Goal: Transaction & Acquisition: Purchase product/service

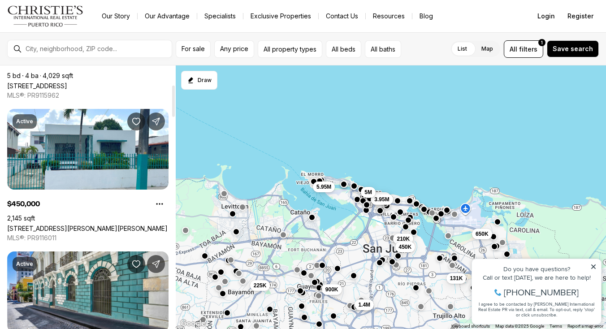
scroll to position [93, 0]
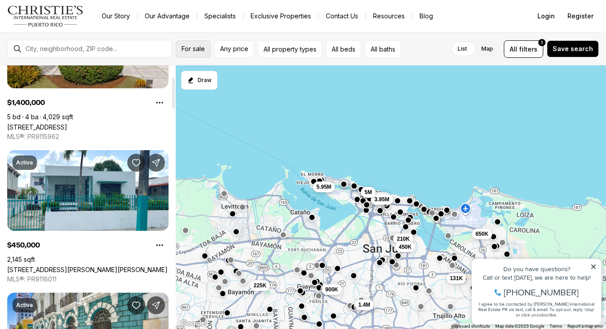
click at [188, 54] on button "For sale" at bounding box center [193, 48] width 35 height 17
click at [231, 52] on span "Any price" at bounding box center [234, 48] width 28 height 7
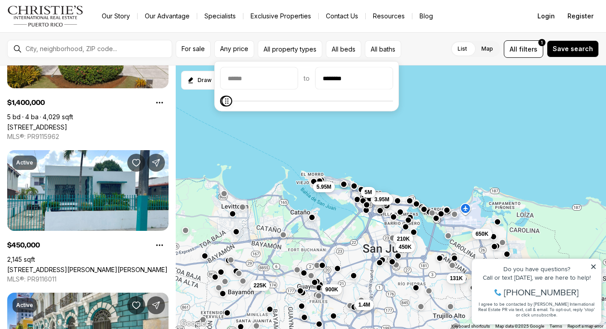
type input "********"
click at [223, 104] on icon "Maximum" at bounding box center [226, 101] width 7 height 7
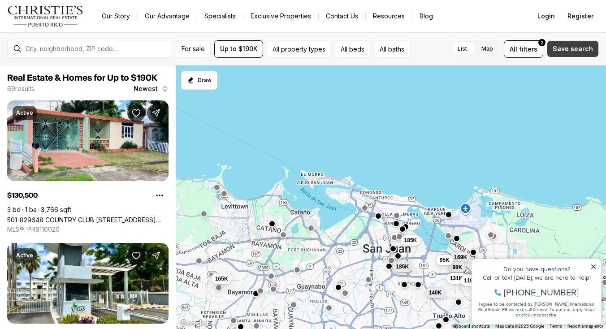
click at [575, 55] on button "Save search" at bounding box center [573, 48] width 52 height 17
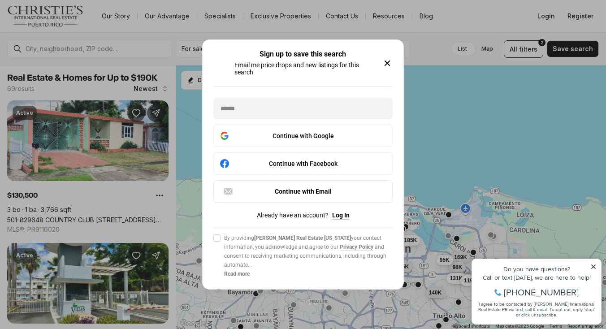
click at [390, 60] on icon "button" at bounding box center [387, 63] width 11 height 11
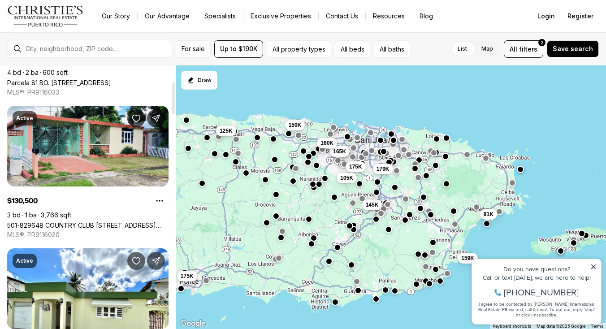
scroll to position [149, 0]
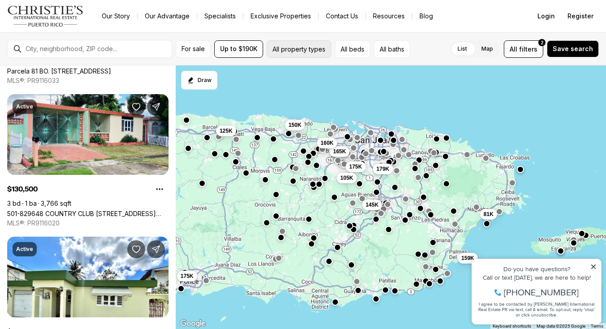
click at [315, 56] on button "All property types" at bounding box center [299, 48] width 65 height 17
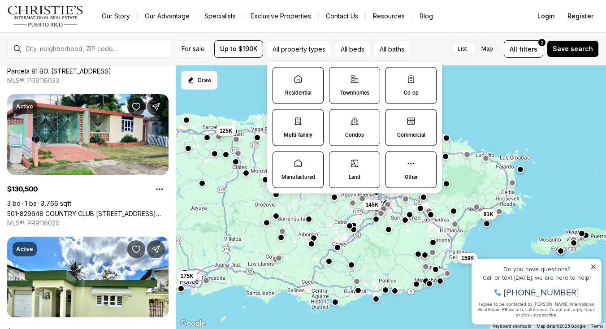
click at [352, 88] on label "Townhomes" at bounding box center [354, 85] width 51 height 37
click at [339, 77] on button "Townhomes" at bounding box center [334, 72] width 9 height 9
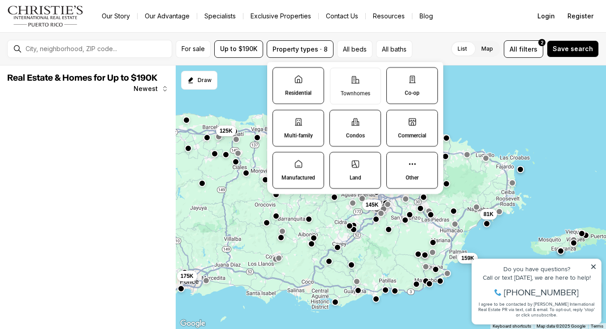
click at [351, 117] on label "Condos" at bounding box center [356, 128] width 52 height 37
click at [339, 117] on button "Condos" at bounding box center [334, 114] width 9 height 9
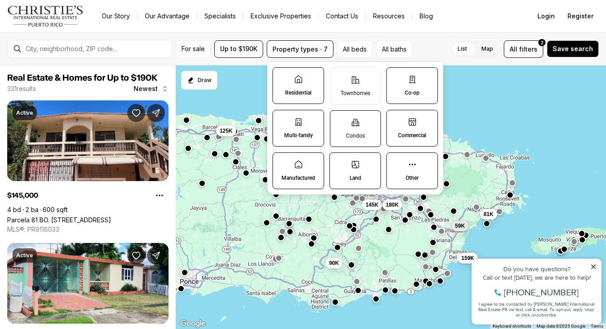
click at [351, 135] on p "Condos" at bounding box center [355, 135] width 19 height 7
click at [339, 120] on button "Condos" at bounding box center [335, 115] width 9 height 9
click at [301, 90] on p "Residential" at bounding box center [298, 92] width 26 height 7
click at [282, 77] on button "Residential" at bounding box center [277, 72] width 9 height 9
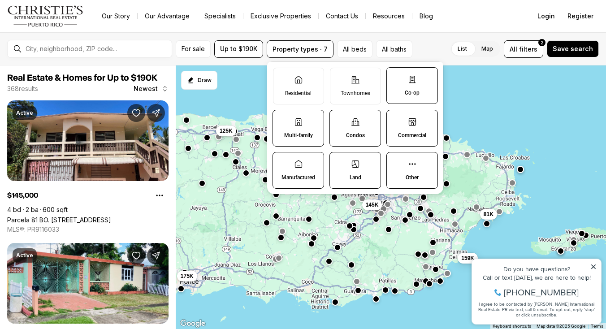
click at [297, 121] on icon at bounding box center [298, 121] width 9 height 9
click at [282, 119] on button "Multi-family" at bounding box center [277, 114] width 9 height 9
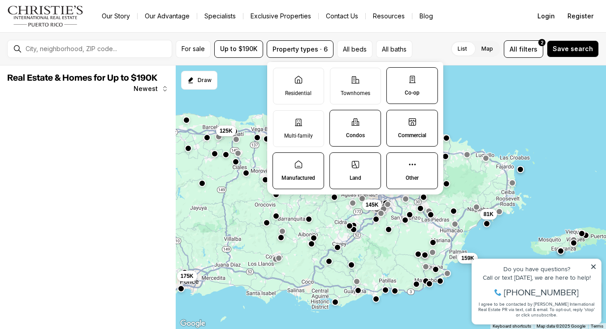
click at [296, 162] on icon at bounding box center [298, 164] width 7 height 7
click at [282, 162] on button "Manufactured" at bounding box center [277, 157] width 9 height 9
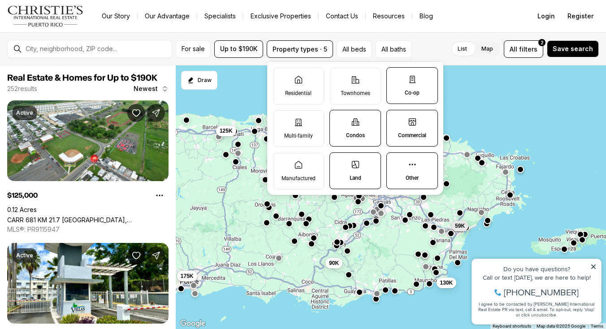
click at [344, 167] on label "Land" at bounding box center [356, 170] width 52 height 37
click at [339, 162] on button "Land" at bounding box center [334, 157] width 9 height 9
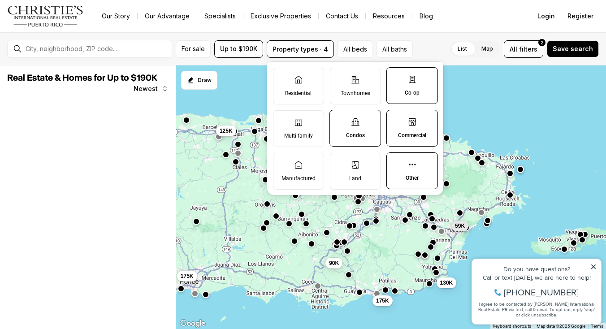
click at [399, 128] on label "Commercial" at bounding box center [413, 128] width 52 height 37
click at [396, 119] on button "Commercial" at bounding box center [391, 114] width 9 height 9
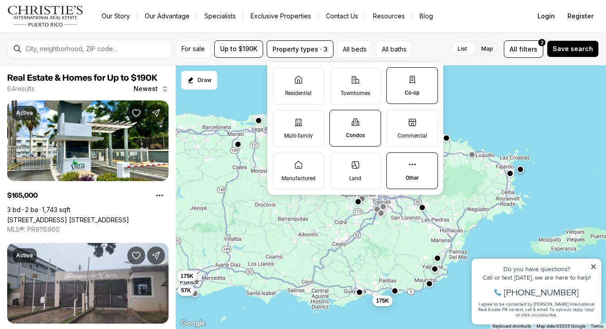
click at [397, 80] on label "Co-op" at bounding box center [413, 85] width 52 height 37
click at [396, 77] on button "Co-op" at bounding box center [391, 72] width 9 height 9
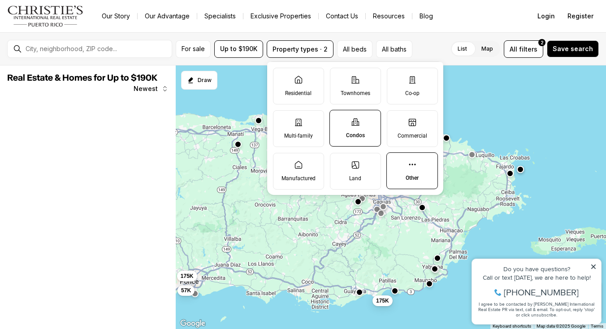
click at [401, 170] on label "Other" at bounding box center [413, 170] width 52 height 37
click at [396, 162] on button "Other" at bounding box center [391, 157] width 9 height 9
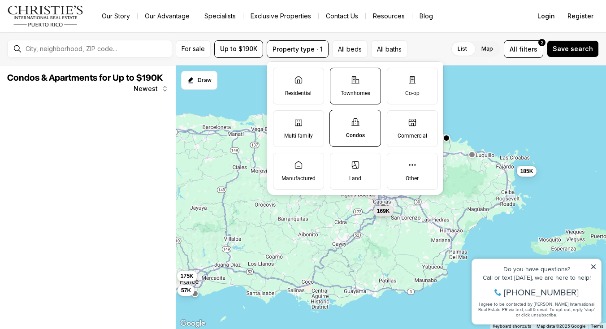
click at [356, 88] on label "Townhomes" at bounding box center [355, 86] width 51 height 37
click at [339, 77] on button "Townhomes" at bounding box center [335, 72] width 9 height 9
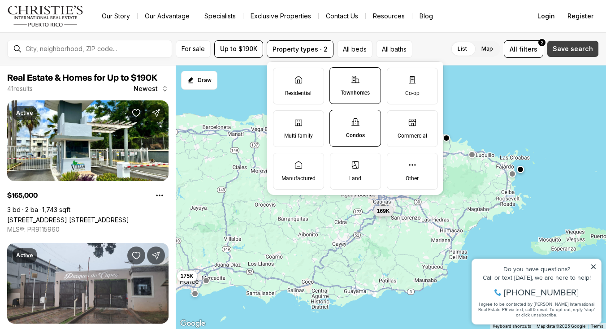
click at [565, 53] on button "Save search" at bounding box center [573, 48] width 52 height 17
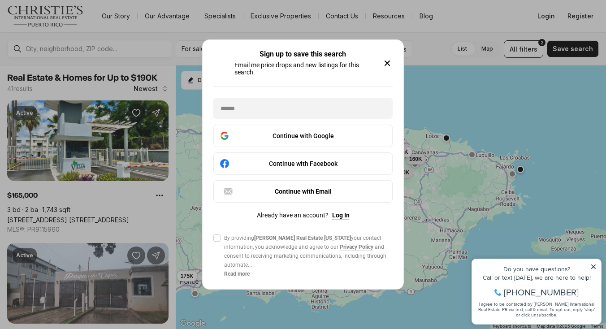
click at [385, 62] on icon "button" at bounding box center [387, 63] width 11 height 11
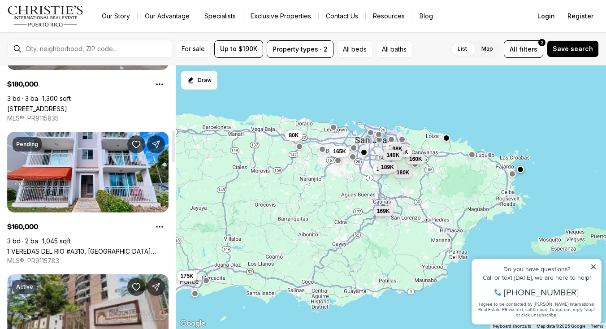
scroll to position [540, 0]
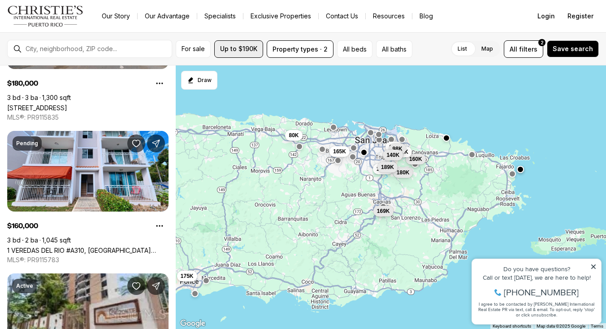
click at [237, 54] on button "Up to $190K" at bounding box center [238, 48] width 49 height 17
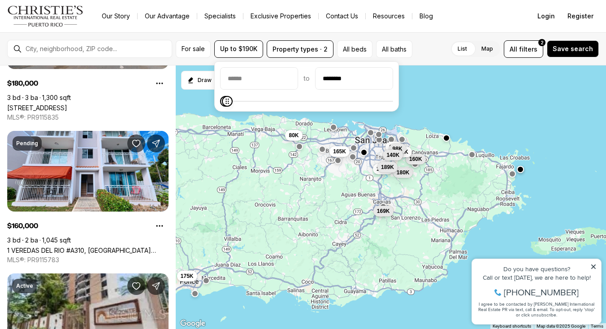
type input "********"
click at [222, 104] on span "Maximum" at bounding box center [227, 101] width 11 height 11
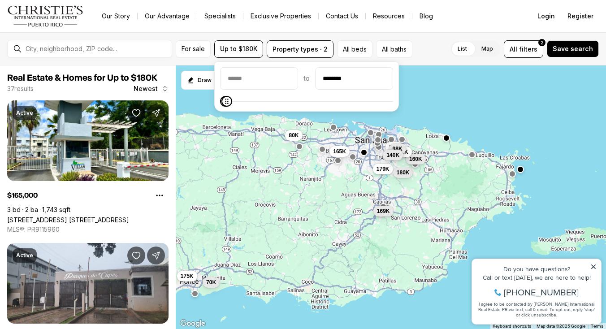
click at [426, 57] on div "List Map List Map All filters 2 Save search" at bounding box center [507, 48] width 183 height 17
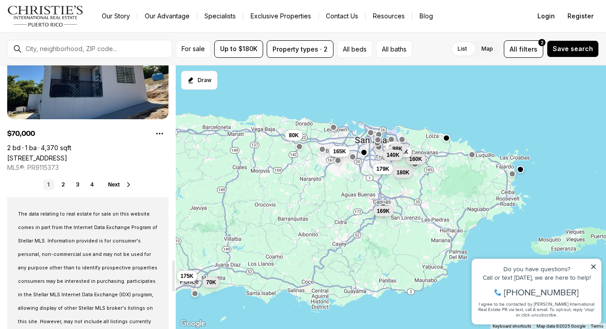
scroll to position [1631, 0]
click at [64, 181] on link "2" at bounding box center [63, 183] width 11 height 11
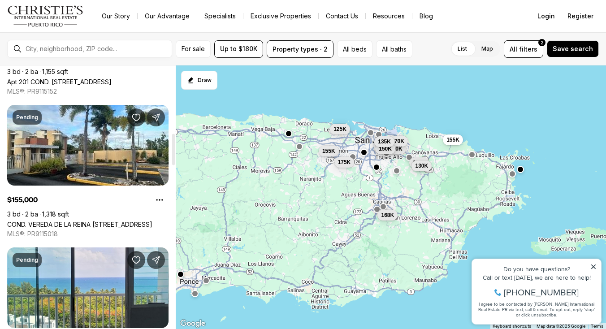
scroll to position [566, 0]
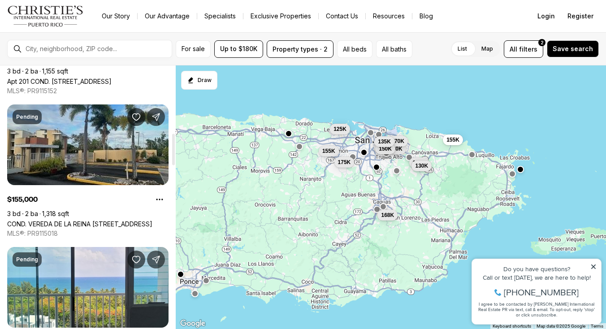
click at [74, 220] on link "COND. VEREDA DE LA REINA [STREET_ADDRESS]" at bounding box center [79, 224] width 145 height 8
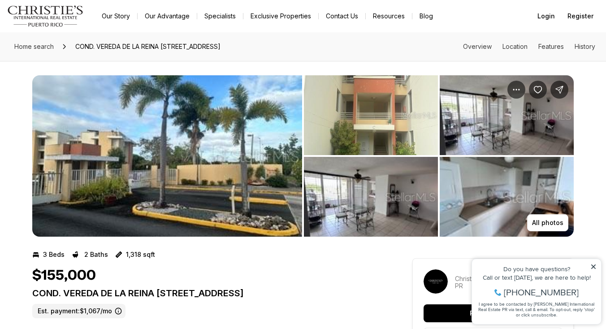
click at [276, 144] on img "View image gallery" at bounding box center [167, 155] width 270 height 161
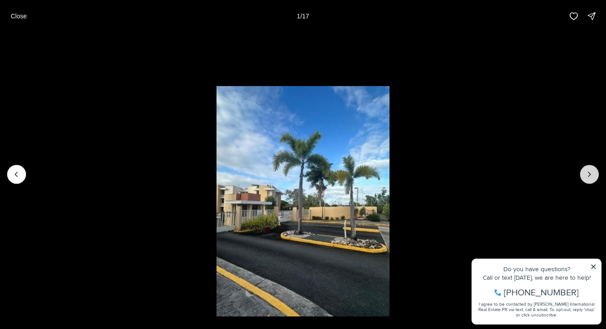
click at [591, 170] on icon "Next slide" at bounding box center [589, 174] width 9 height 9
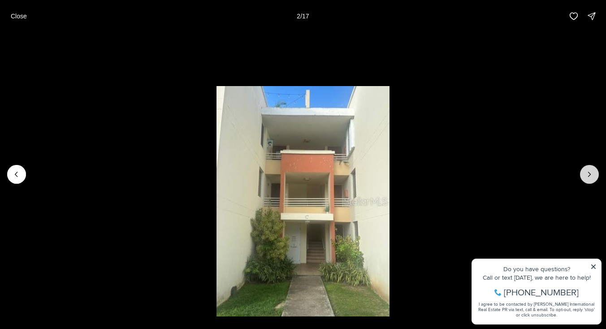
click at [591, 170] on icon "Next slide" at bounding box center [589, 174] width 9 height 9
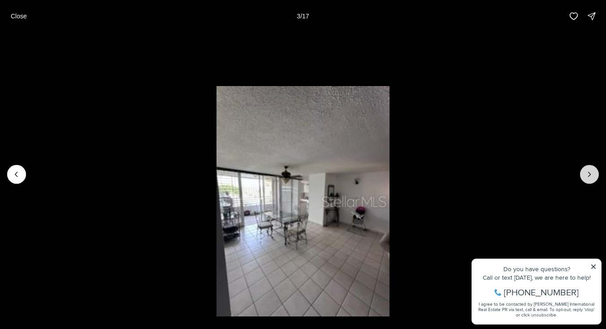
click at [591, 170] on icon "Next slide" at bounding box center [589, 174] width 9 height 9
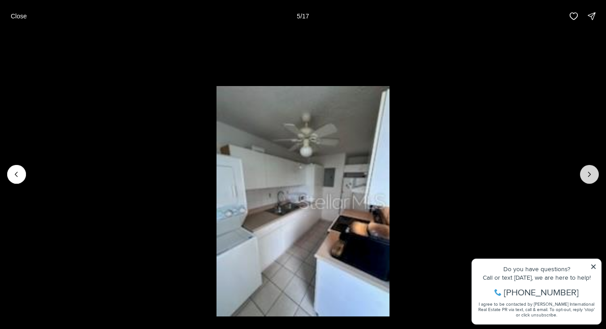
click at [591, 170] on icon "Next slide" at bounding box center [589, 174] width 9 height 9
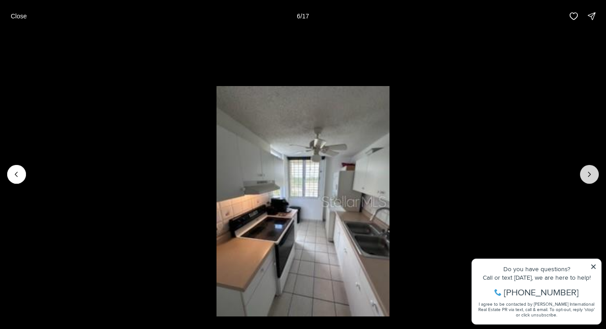
click at [591, 170] on icon "Next slide" at bounding box center [589, 174] width 9 height 9
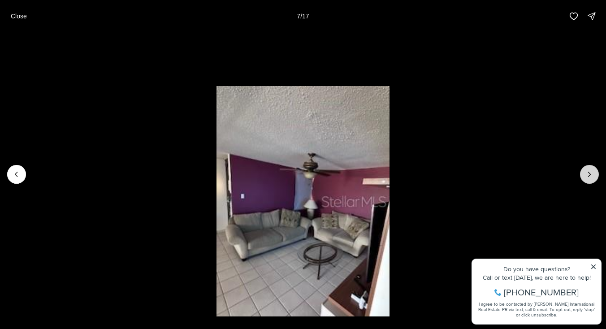
click at [591, 170] on icon "Next slide" at bounding box center [589, 174] width 9 height 9
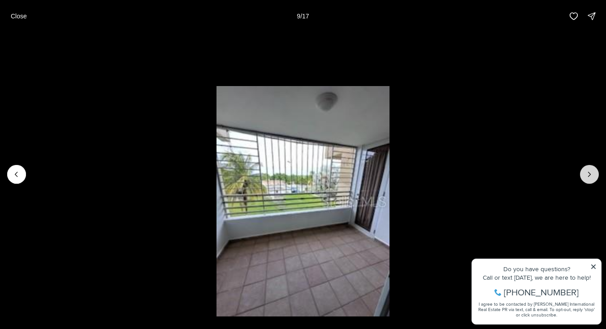
click at [591, 170] on icon "Next slide" at bounding box center [589, 174] width 9 height 9
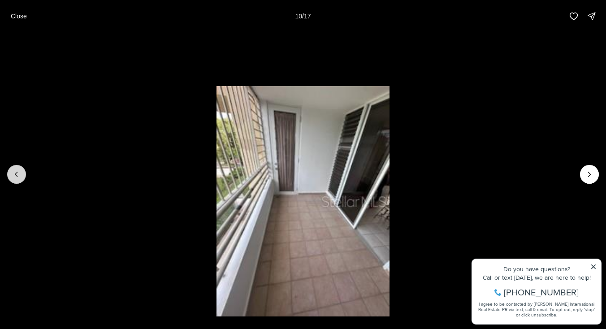
click at [17, 177] on icon "Previous slide" at bounding box center [16, 174] width 9 height 9
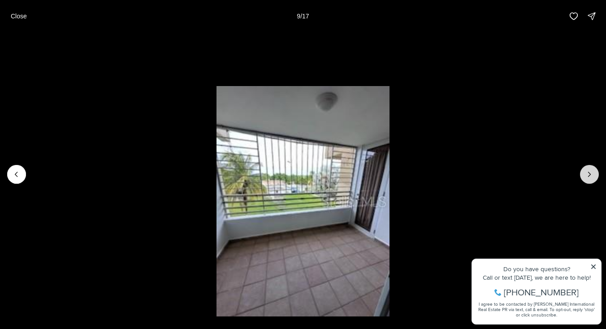
click at [594, 176] on icon "Next slide" at bounding box center [589, 174] width 9 height 9
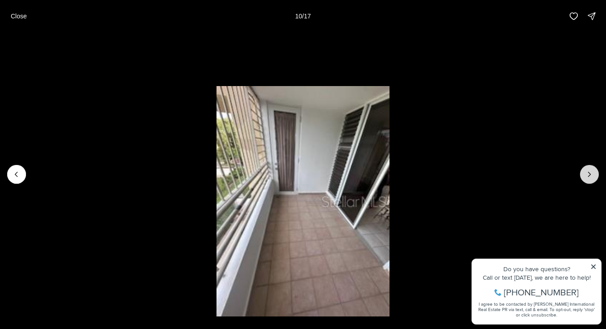
click at [594, 176] on icon "Next slide" at bounding box center [589, 174] width 9 height 9
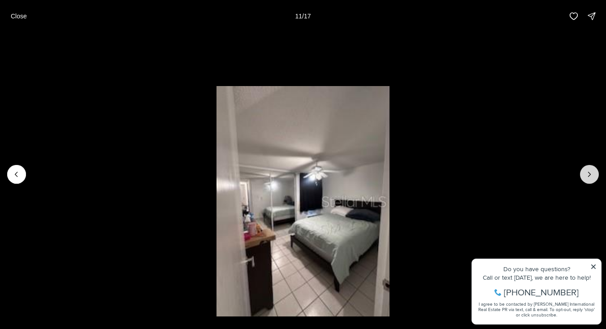
click at [594, 176] on icon "Next slide" at bounding box center [589, 174] width 9 height 9
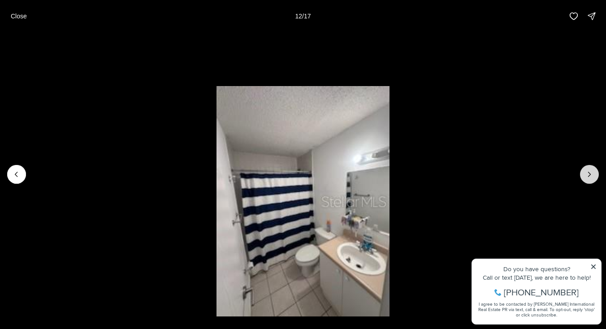
click at [594, 176] on icon "Next slide" at bounding box center [589, 174] width 9 height 9
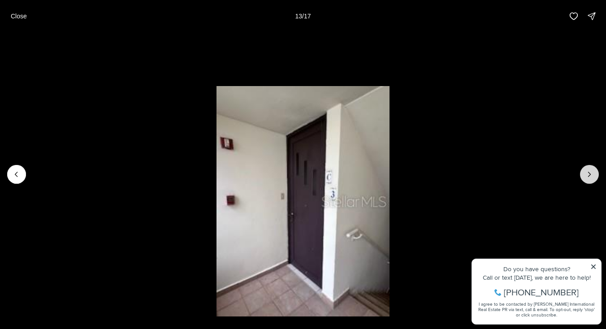
click at [594, 176] on icon "Next slide" at bounding box center [589, 174] width 9 height 9
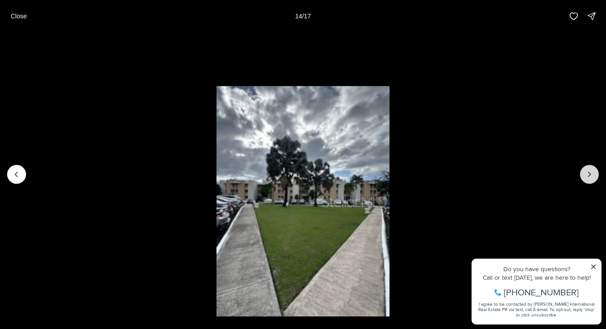
click at [594, 176] on icon "Next slide" at bounding box center [589, 174] width 9 height 9
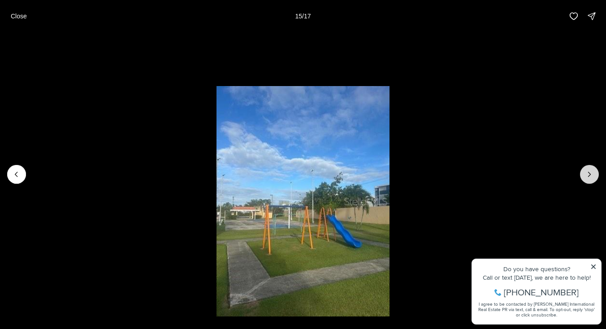
click at [594, 176] on icon "Next slide" at bounding box center [589, 174] width 9 height 9
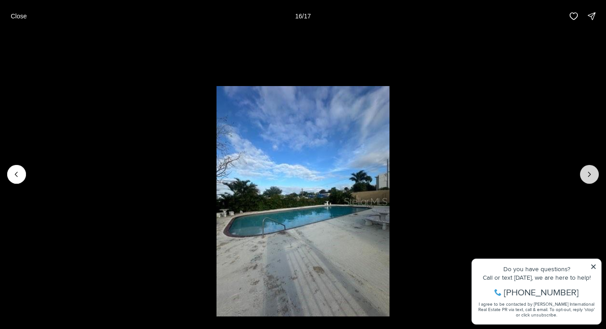
click at [594, 176] on icon "Next slide" at bounding box center [589, 174] width 9 height 9
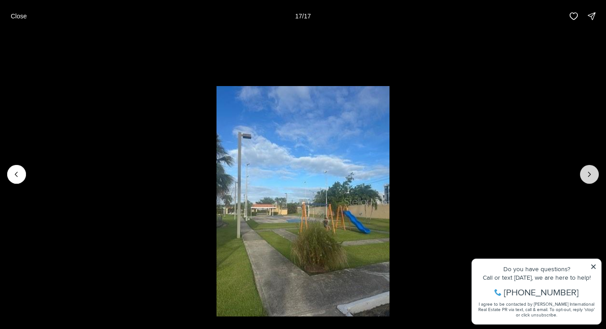
click at [594, 176] on div at bounding box center [589, 174] width 19 height 19
click at [14, 11] on button "Close" at bounding box center [18, 16] width 27 height 18
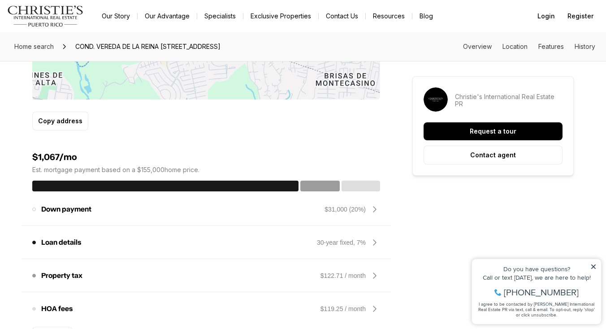
scroll to position [791, 0]
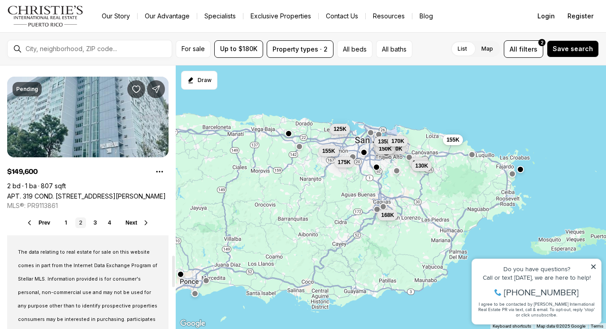
scroll to position [1599, 0]
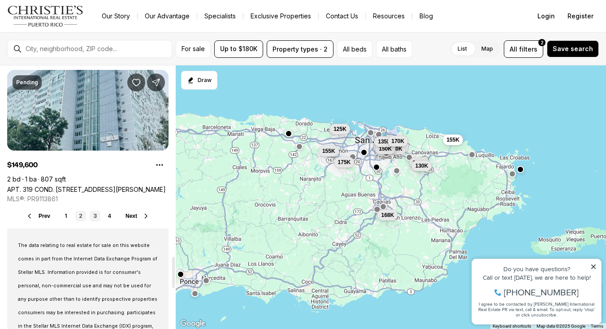
click at [95, 215] on link "3" at bounding box center [95, 216] width 11 height 11
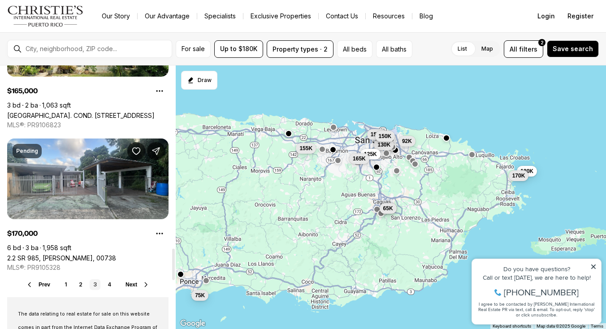
scroll to position [1532, 0]
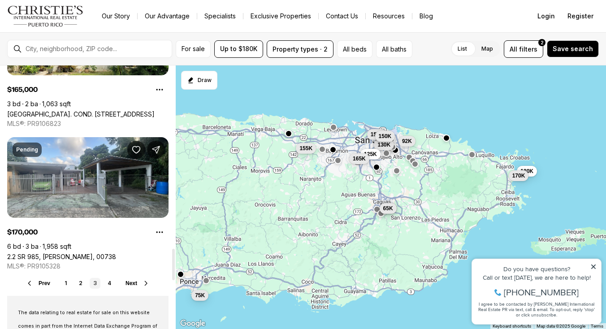
click at [130, 285] on span "Next" at bounding box center [132, 283] width 12 height 6
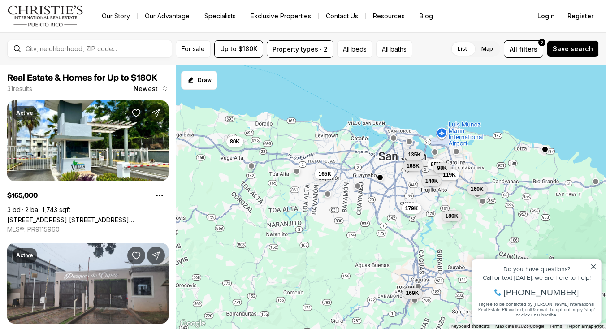
drag, startPoint x: 346, startPoint y: 134, endPoint x: 387, endPoint y: 203, distance: 80.8
click at [387, 203] on div "165K 179K 180K 160K 119K 95K 98K 169K 80K 140K 168K 135K" at bounding box center [391, 197] width 431 height 264
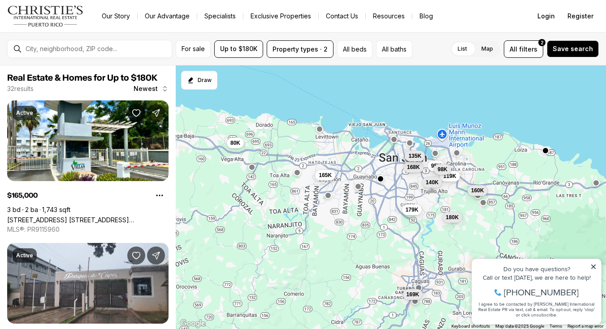
click at [357, 184] on button "button" at bounding box center [358, 186] width 7 height 7
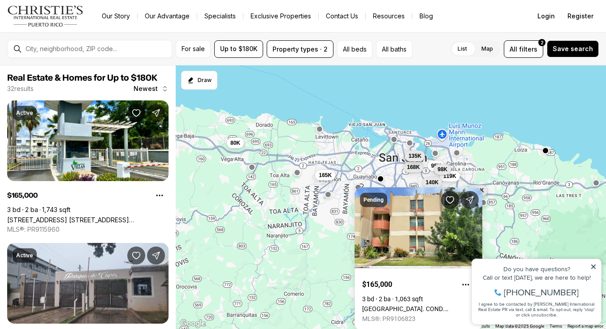
click at [329, 196] on button "button" at bounding box center [328, 194] width 7 height 7
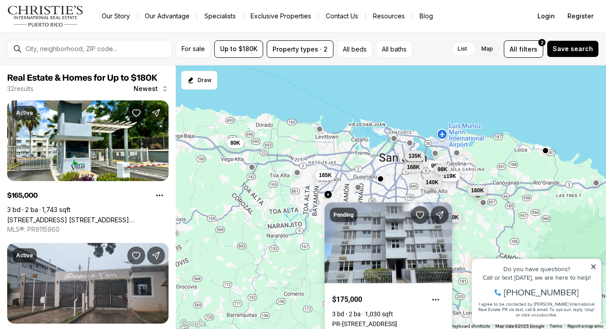
click at [393, 138] on button "button" at bounding box center [394, 138] width 7 height 7
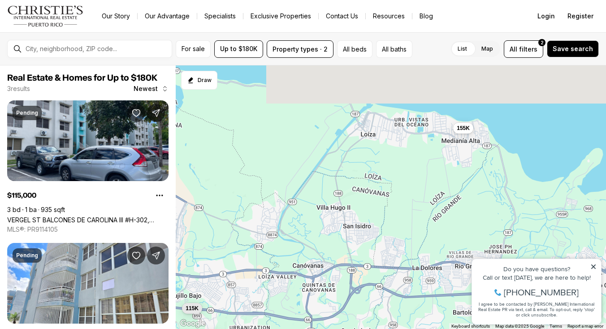
drag, startPoint x: 441, startPoint y: 113, endPoint x: 442, endPoint y: 173, distance: 60.5
click at [442, 173] on div "115K 130K 155K" at bounding box center [391, 197] width 431 height 264
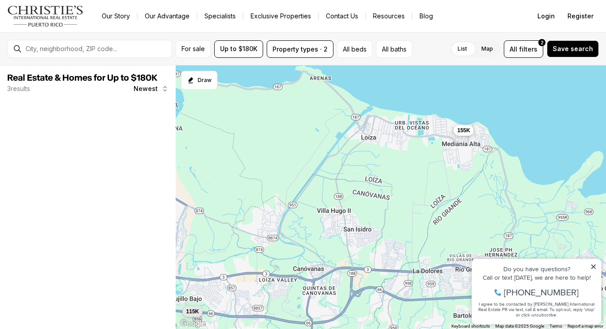
click at [466, 133] on span "155K" at bounding box center [463, 130] width 13 height 7
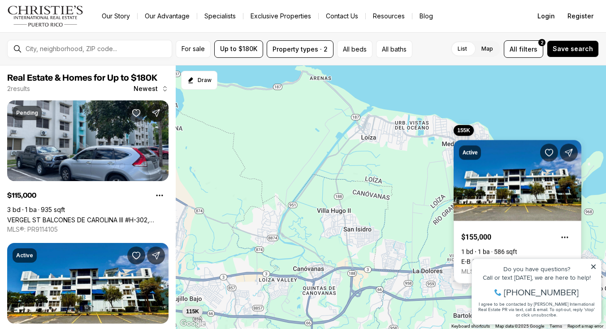
click at [483, 258] on link "E-B COND. [STREET_ADDRESS]" at bounding box center [504, 261] width 86 height 7
